Goal: Ask a question

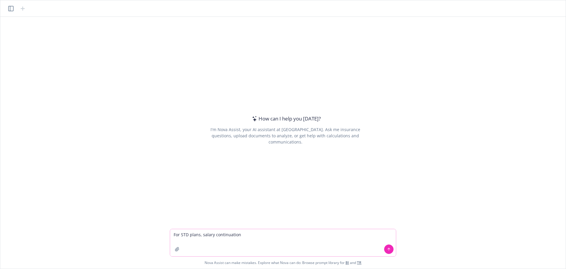
click at [202, 232] on textarea "For STD plans, salary continuation" at bounding box center [283, 242] width 226 height 27
click at [258, 236] on textarea "For STD plans, does salary continuation" at bounding box center [283, 242] width 226 height 27
type textarea "For STD plans, does salary continuation with no offset mean up to 100%?"
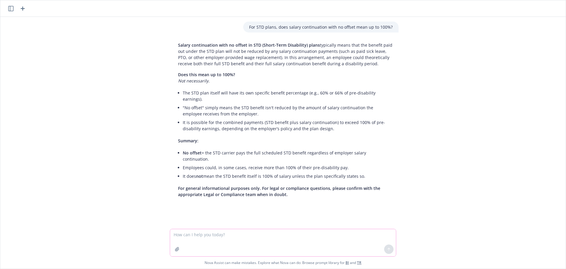
click at [221, 235] on textarea at bounding box center [283, 242] width 226 height 27
type textarea "A"
click at [231, 234] on textarea "Please produce a summary" at bounding box center [283, 242] width 226 height 27
type textarea "Please produce a summary for the attached dental deo access reports."
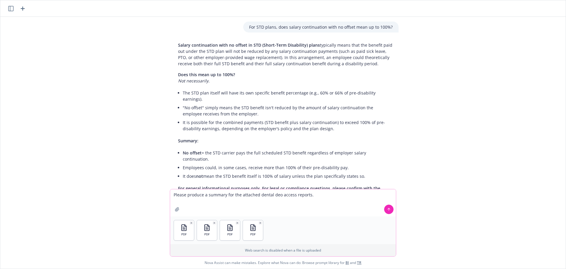
click at [388, 208] on icon at bounding box center [389, 209] width 4 height 4
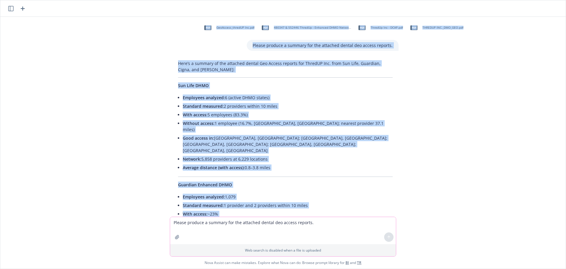
scroll to position [179, 0]
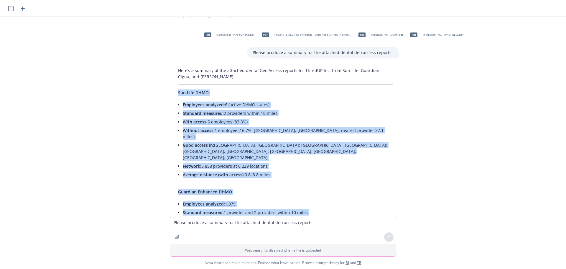
drag, startPoint x: 256, startPoint y: 187, endPoint x: 169, endPoint y: 80, distance: 137.5
copy div "Lor Ipsu DOLO Sitametco adipisci: 2 (elitse DOEI tempor) Incididu utlabore: 2 e…"
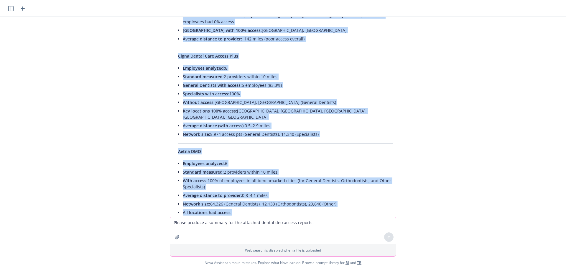
scroll to position [464, 0]
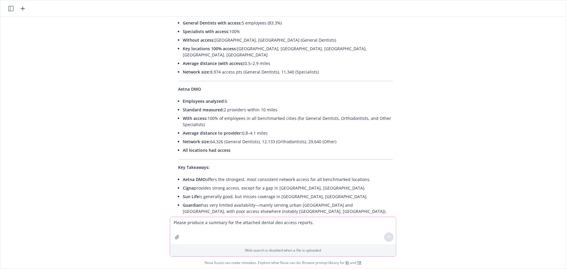
click at [241, 228] on textarea "Please produce a summary for the attached dental deo access reports." at bounding box center [283, 230] width 226 height 27
type textarea "Please provide detailed tables"
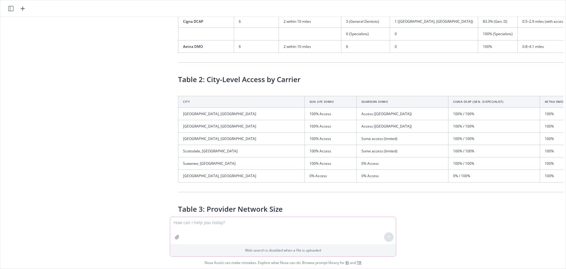
scroll to position [901, 0]
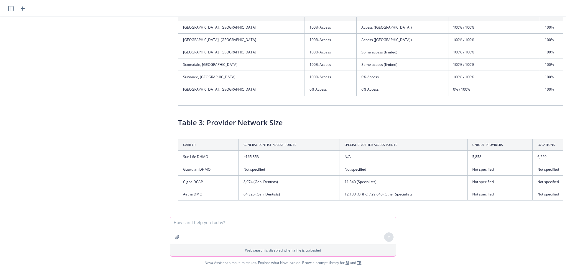
click at [215, 225] on textarea at bounding box center [283, 230] width 226 height 27
type textarea "Can you provide these tables in an excel document, with each table being its ow…"
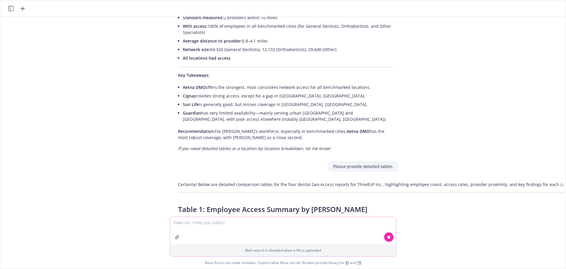
scroll to position [644, 0]
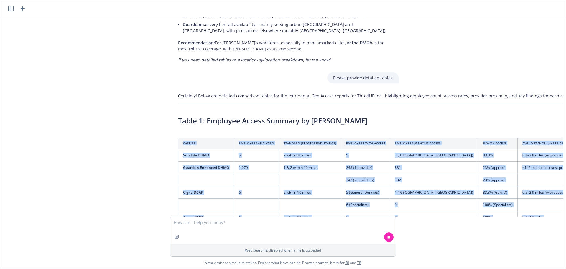
drag, startPoint x: 544, startPoint y: 180, endPoint x: 171, endPoint y: 102, distance: 380.8
copy table "Carrier Employees Analyzed Standard (Providers/Distance) Employees With Access …"
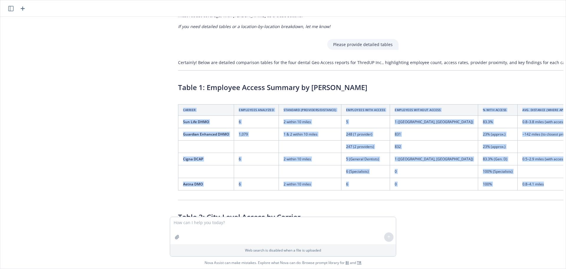
scroll to position [673, 0]
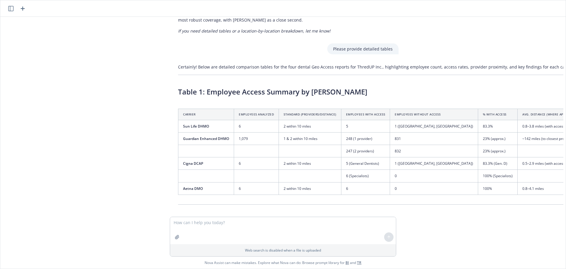
click at [326, 216] on h3 "Table 2: City-Level Access by Carrier" at bounding box center [380, 221] width 405 height 10
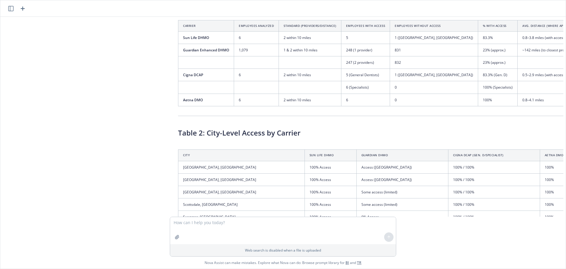
scroll to position [791, 0]
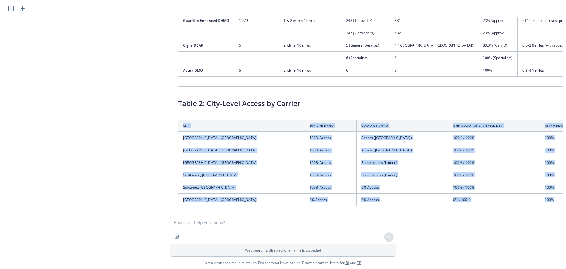
drag, startPoint x: 529, startPoint y: 163, endPoint x: 177, endPoint y: 87, distance: 361.0
click at [178, 120] on table "City Sun Life DHMO Guardian DHMO Cigna DCAP (Gen. D/Specialist) Aetna DMO [GEOG…" at bounding box center [380, 163] width 405 height 86
copy table "City Sun Life DHMO Guardian DHMO Cigna DCAP (Gen. D/Specialist) Aetna DMO [GEOG…"
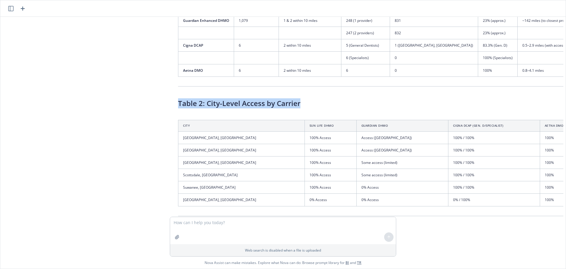
drag, startPoint x: 303, startPoint y: 67, endPoint x: 174, endPoint y: 71, distance: 129.2
click at [174, 71] on div "Certainly! Below are detailed comparison tables for the four dental Geo Access …" at bounding box center [380, 190] width 417 height 495
copy h3 "Table 2: City-Level Access by Carrier"
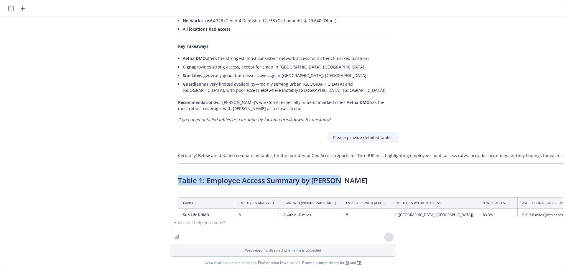
drag, startPoint x: 335, startPoint y: 144, endPoint x: 162, endPoint y: 146, distance: 172.8
click at [162, 146] on div "For STD plans, does salary continuation with no offset mean up to 100%? Salary …" at bounding box center [283, 117] width 561 height 200
copy h3 "Table 1: Employee Access Summary by [PERSON_NAME]"
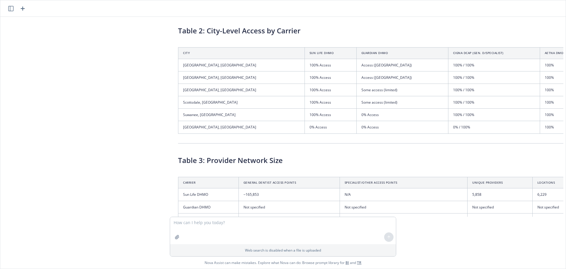
scroll to position [879, 0]
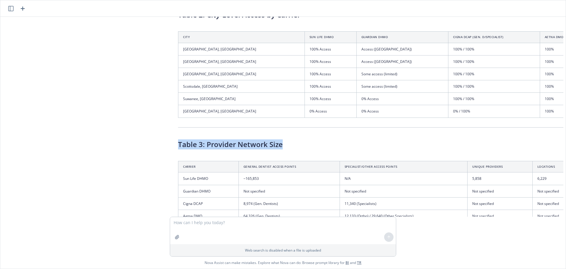
drag, startPoint x: 282, startPoint y: 108, endPoint x: 175, endPoint y: 111, distance: 107.9
click at [175, 111] on div "Certainly! Below are detailed comparison tables for the four dental Geo Access …" at bounding box center [380, 102] width 417 height 495
copy h3 "Table 3: Provider Network Size"
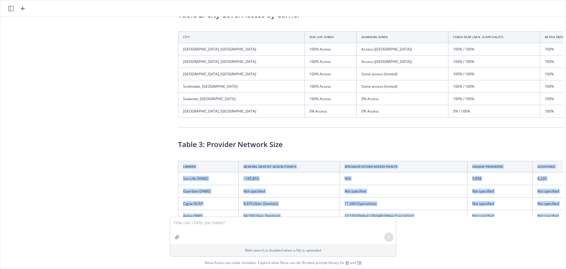
drag, startPoint x: 538, startPoint y: 179, endPoint x: 176, endPoint y: 131, distance: 364.9
click at [178, 161] on table "Carrier General Dentist Access Points Specialist/Other Access Points Unique Pro…" at bounding box center [380, 191] width 405 height 61
copy table "Carrier General Dentist Access Points Specialist/Other Access Points Unique Pro…"
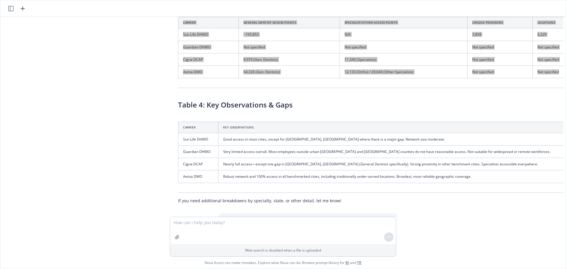
scroll to position [1027, 0]
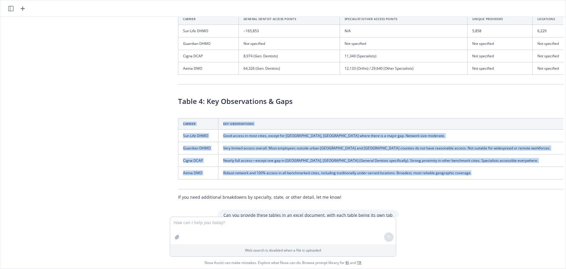
drag, startPoint x: 531, startPoint y: 136, endPoint x: 170, endPoint y: 81, distance: 365.0
copy table "Carrier Key Observations Sun Life DHMO Good access in most cities, except for […"
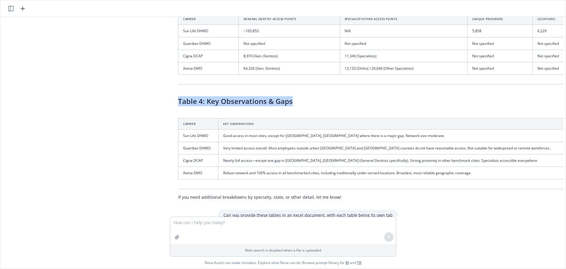
drag, startPoint x: 294, startPoint y: 66, endPoint x: 165, endPoint y: 67, distance: 129.1
click at [165, 67] on div "For STD plans, does salary continuation with no offset mean up to 100%? Salary …" at bounding box center [283, 117] width 561 height 200
copy h3 "Table 4: Key Observations & Gaps"
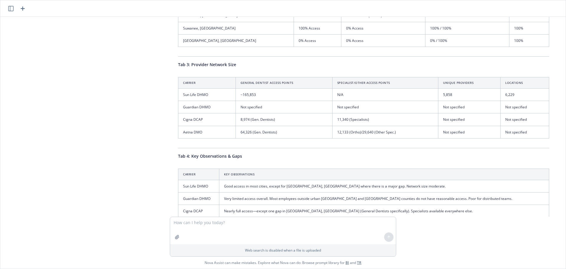
scroll to position [1469, 0]
